Goal: Task Accomplishment & Management: Manage account settings

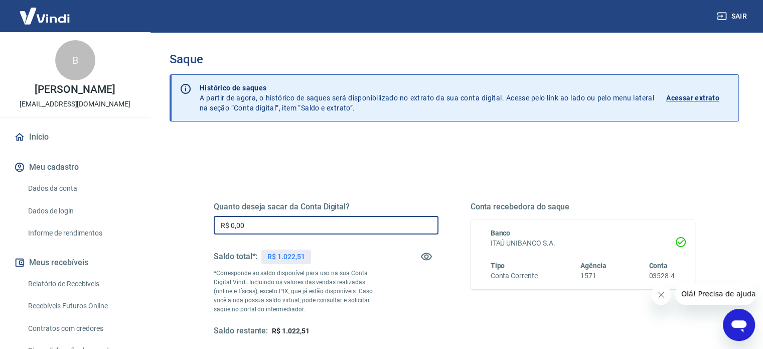
click at [253, 230] on input "R$ 0,00" at bounding box center [326, 225] width 225 height 19
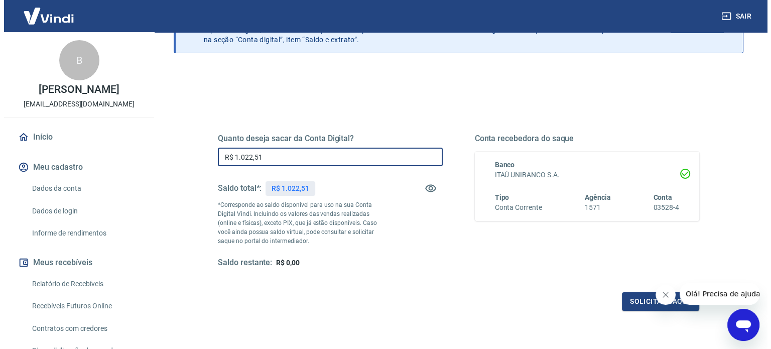
scroll to position [77, 0]
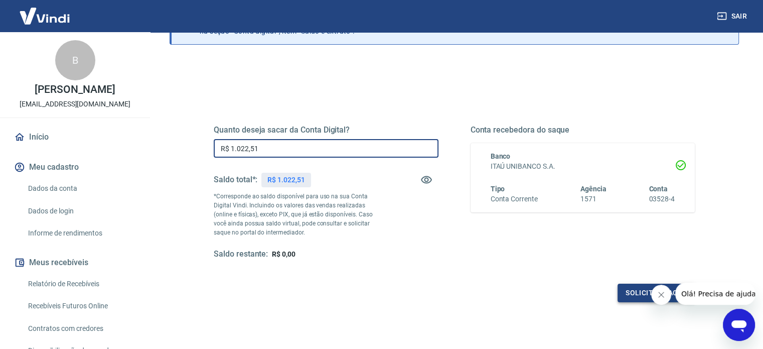
type input "R$ 1.022,51"
click at [634, 298] on button "Solicitar saque" at bounding box center [656, 293] width 77 height 19
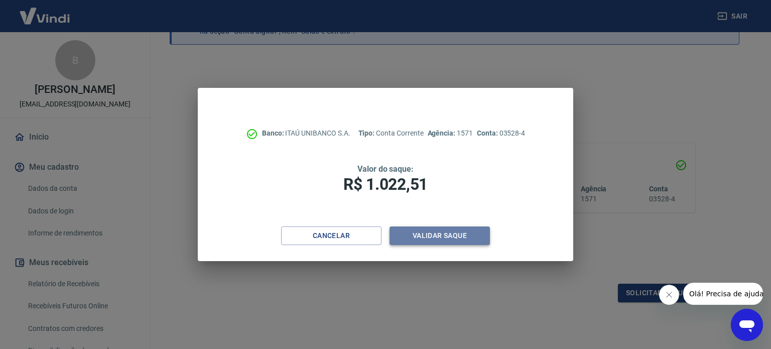
click at [456, 231] on button "Validar saque" at bounding box center [440, 235] width 100 height 19
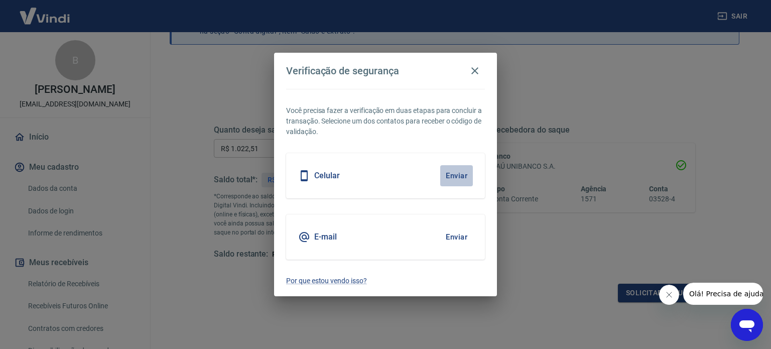
click at [455, 182] on button "Enviar" at bounding box center [456, 175] width 33 height 21
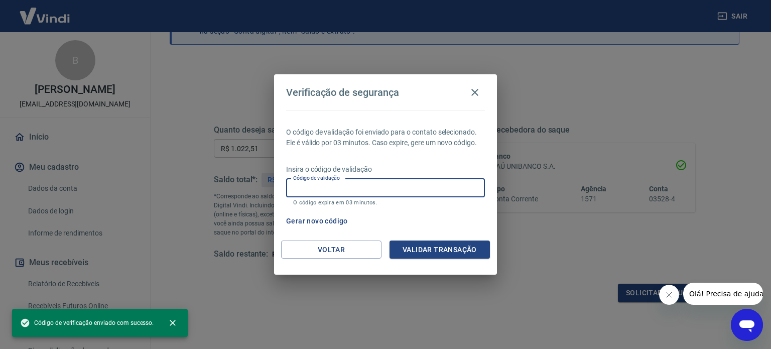
click at [374, 195] on input "Código de validação" at bounding box center [385, 188] width 199 height 19
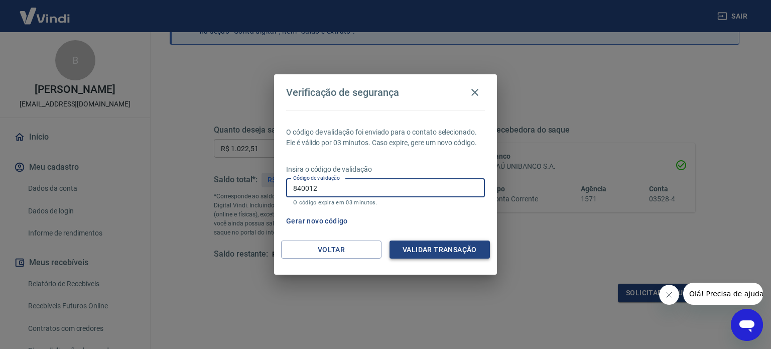
type input "840012"
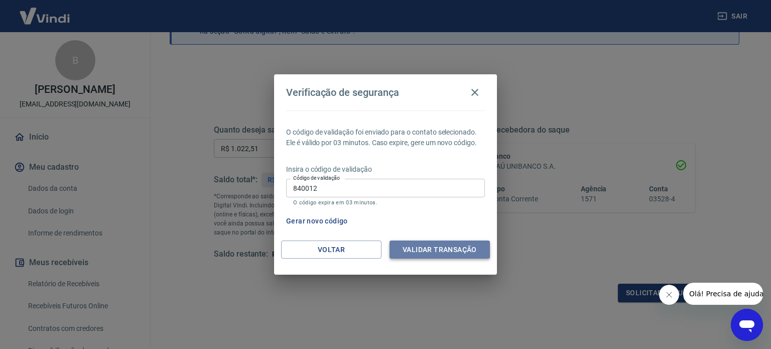
click at [418, 255] on button "Validar transação" at bounding box center [440, 249] width 100 height 19
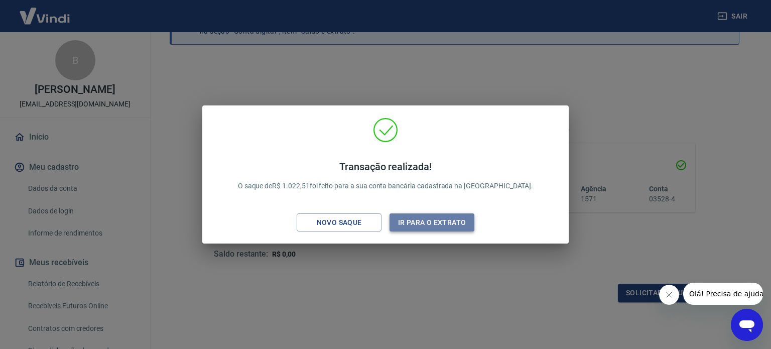
click at [408, 220] on button "Ir para o extrato" at bounding box center [432, 222] width 85 height 19
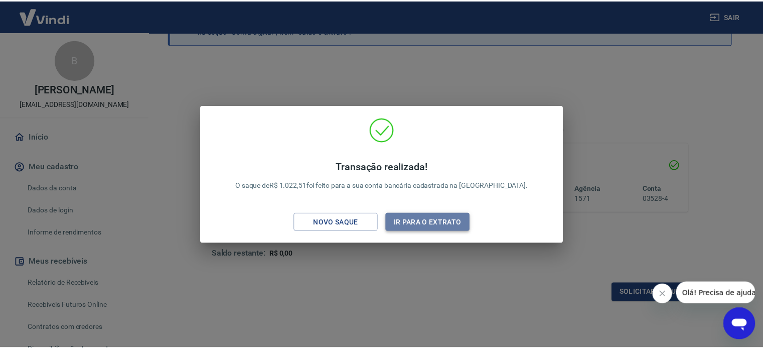
scroll to position [107, 0]
